Goal: Transaction & Acquisition: Purchase product/service

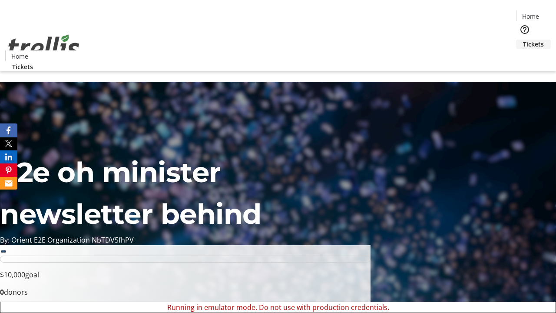
click at [523, 40] on span "Tickets" at bounding box center [533, 44] width 21 height 9
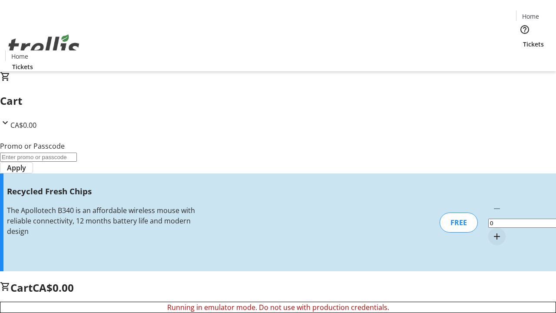
click at [492, 231] on mat-icon "Increment by one" at bounding box center [497, 236] width 10 height 10
type input "1"
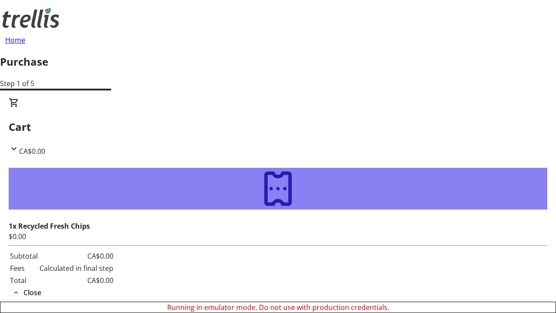
type input "[PERSON_NAME][EMAIL_ADDRESS][DOMAIN_NAME]"
type input "[PERSON_NAME]"
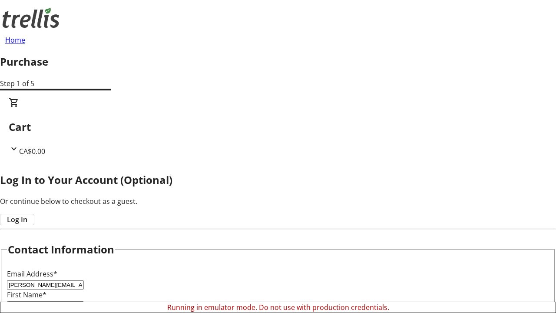
type input "[PERSON_NAME]"
